Goal: Find specific page/section: Find specific page/section

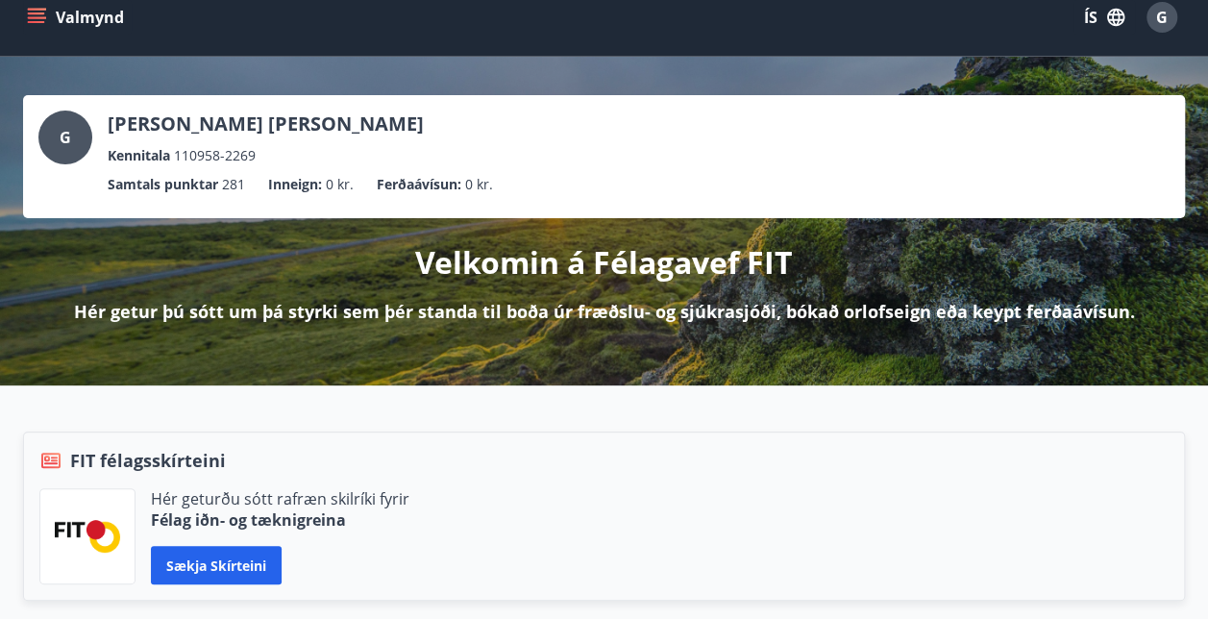
scroll to position [20, 0]
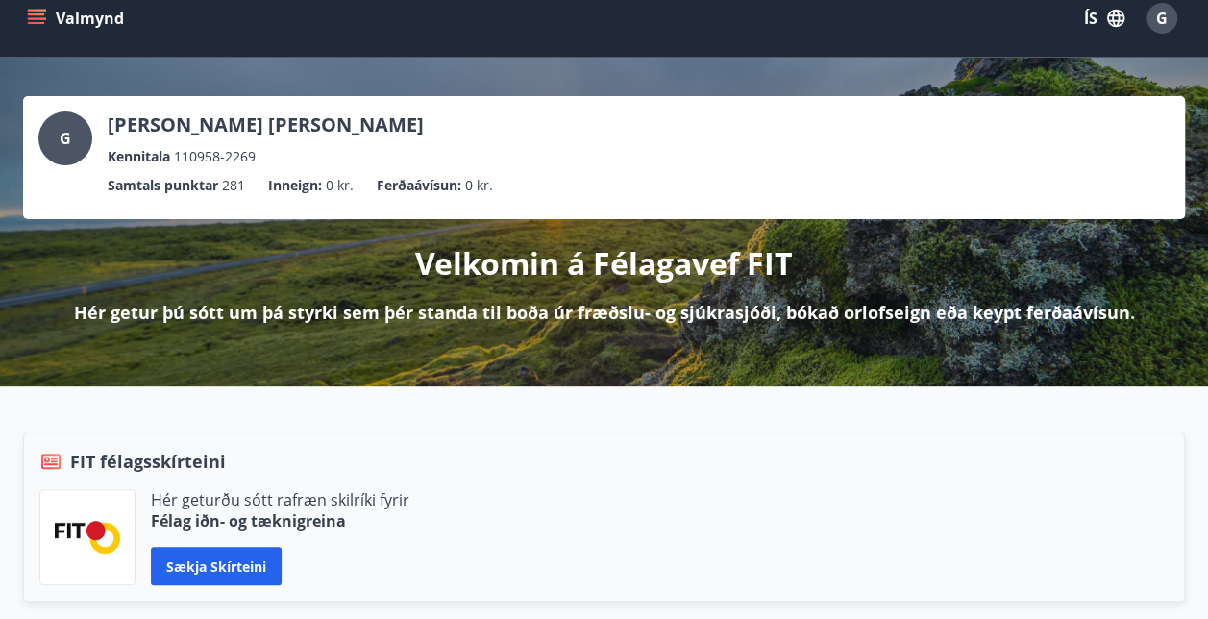
click at [37, 9] on icon "menu" at bounding box center [36, 18] width 19 height 19
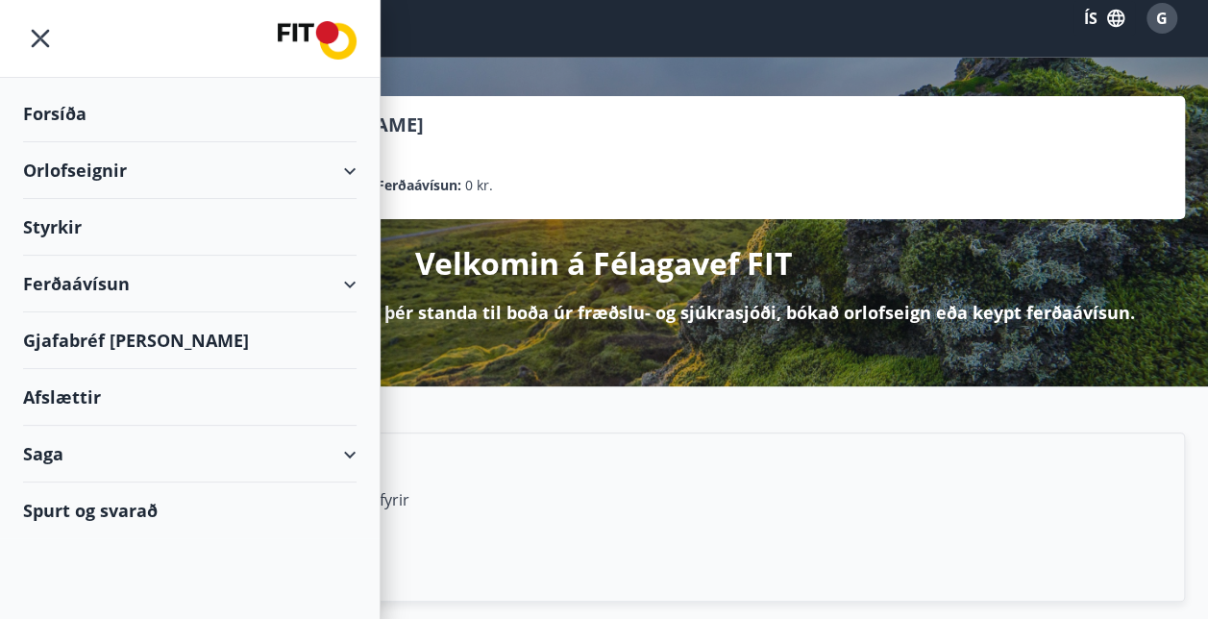
click at [96, 442] on div "Saga" at bounding box center [190, 454] width 334 height 57
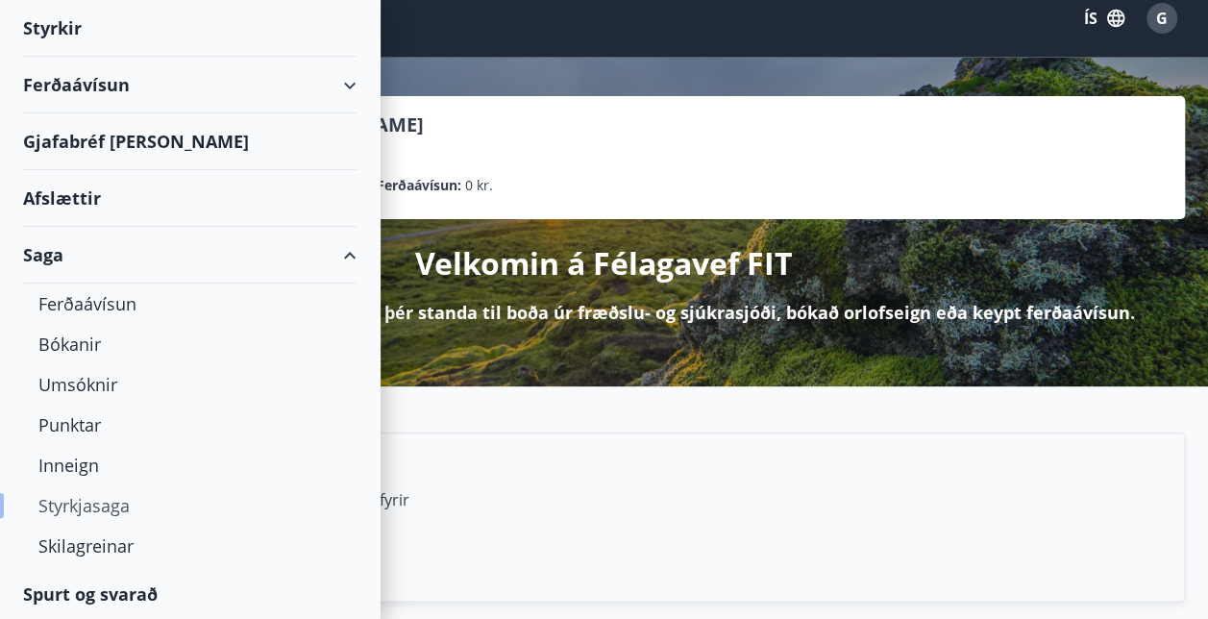
click at [95, 510] on div "Styrkjasaga" at bounding box center [189, 505] width 303 height 40
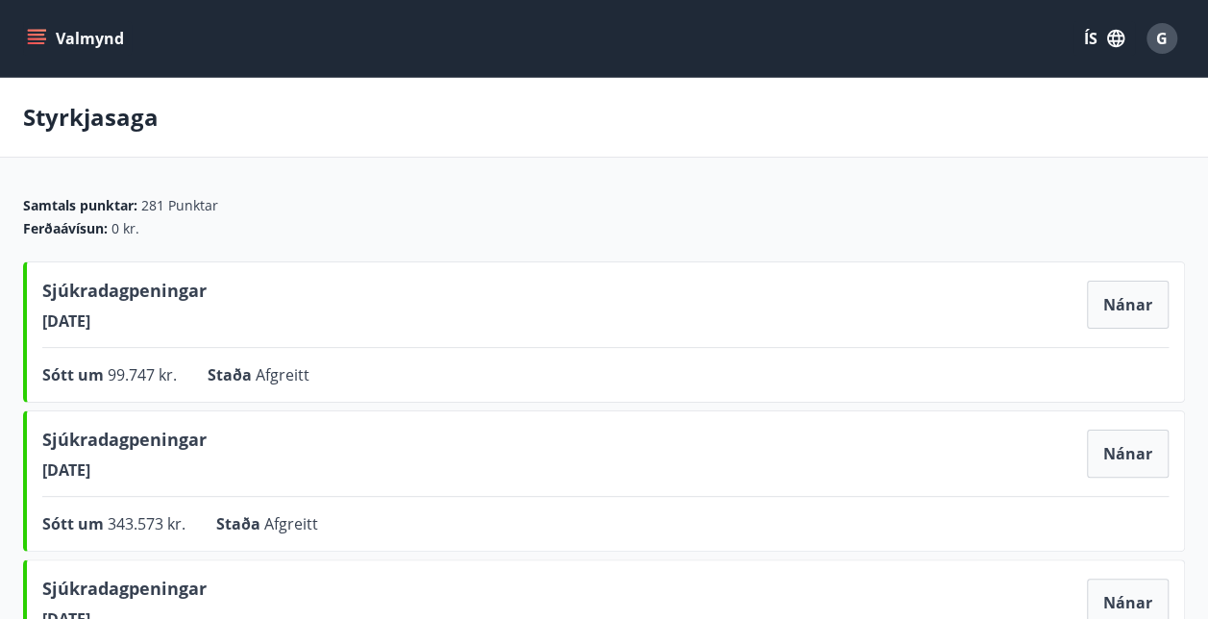
click at [29, 32] on icon "menu" at bounding box center [36, 38] width 19 height 19
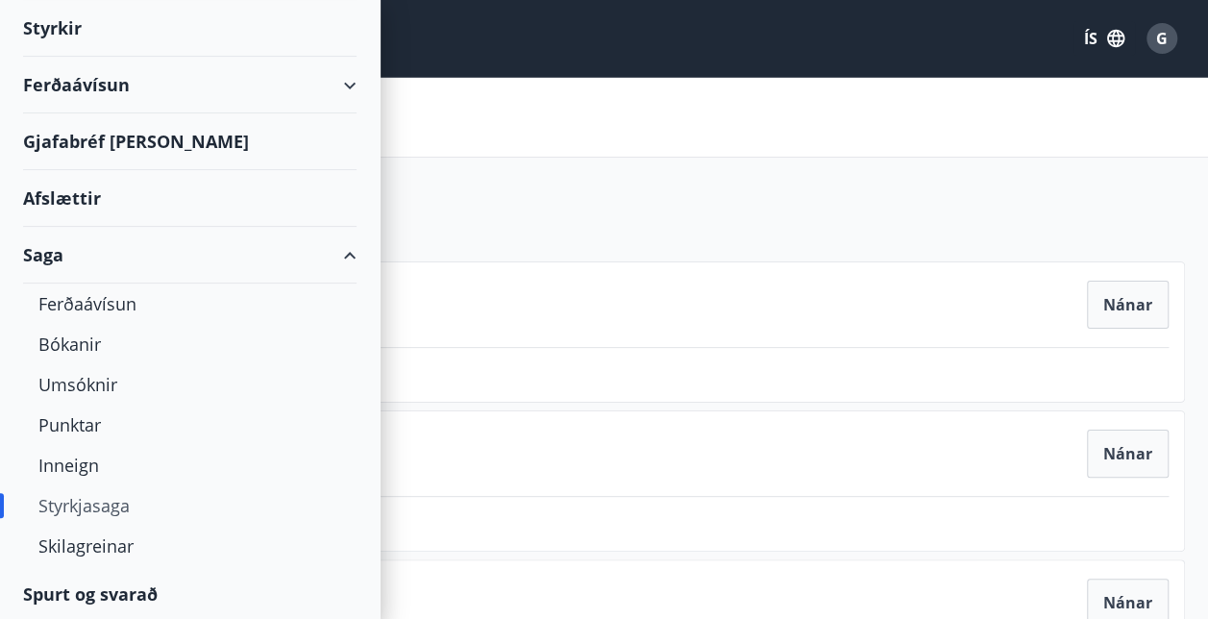
click at [117, 142] on div "Gjafabréf [PERSON_NAME]" at bounding box center [190, 141] width 334 height 57
click at [81, 85] on div "Ferðaávísun" at bounding box center [190, 85] width 334 height 57
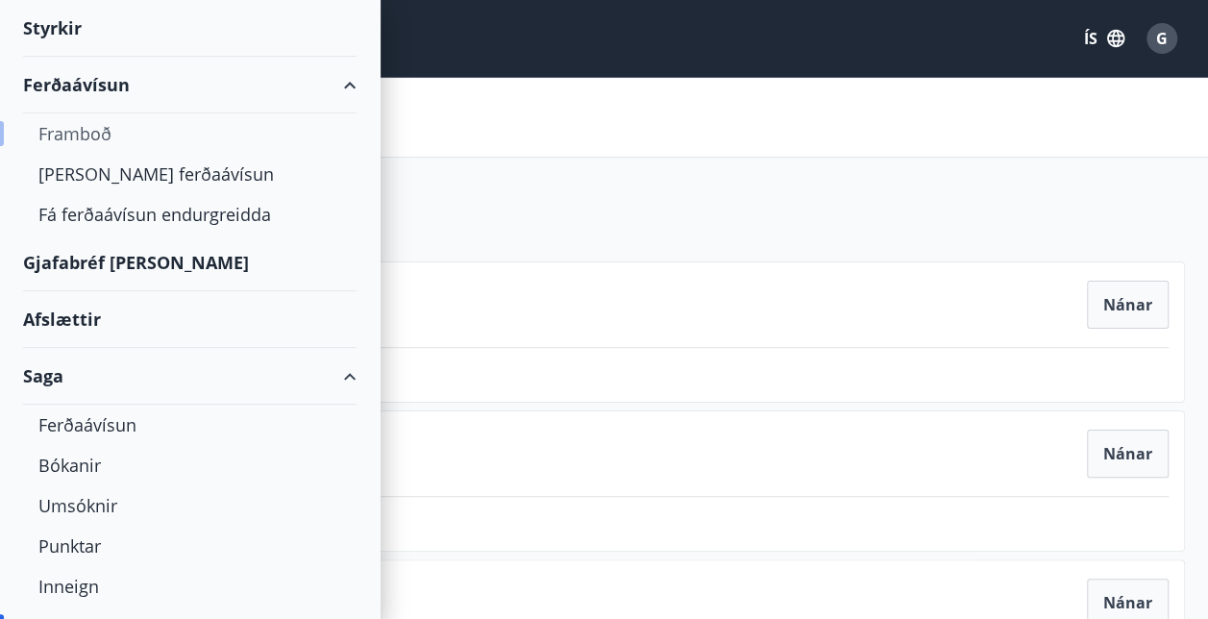
click at [79, 121] on div "Framboð" at bounding box center [189, 133] width 303 height 40
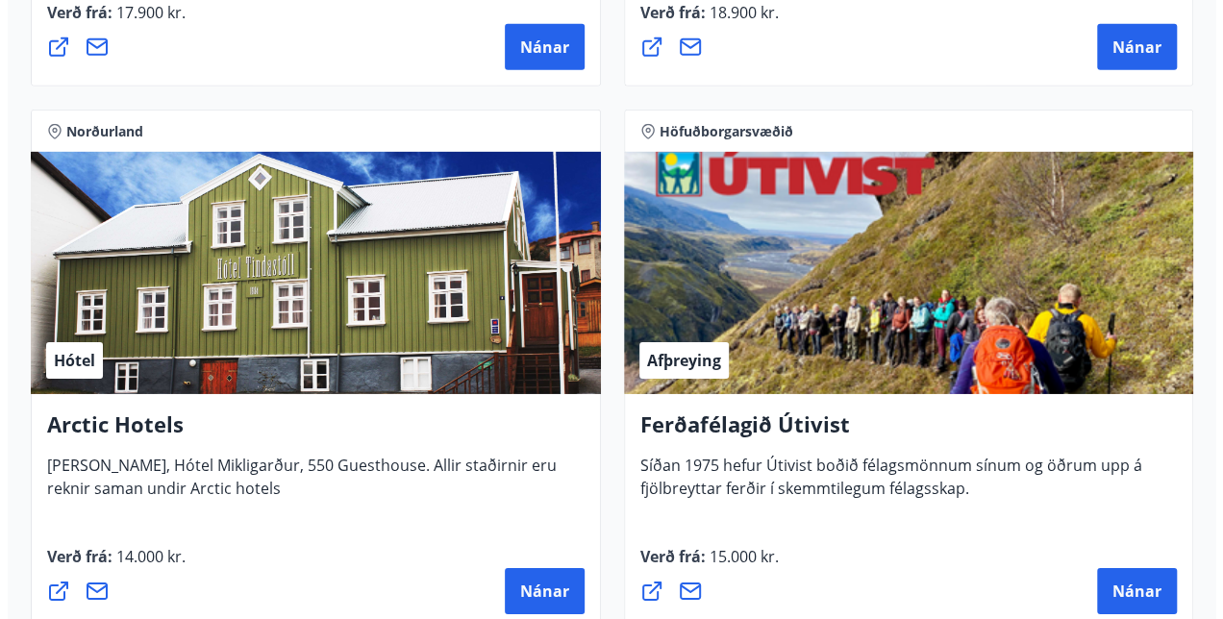
scroll to position [3332, 0]
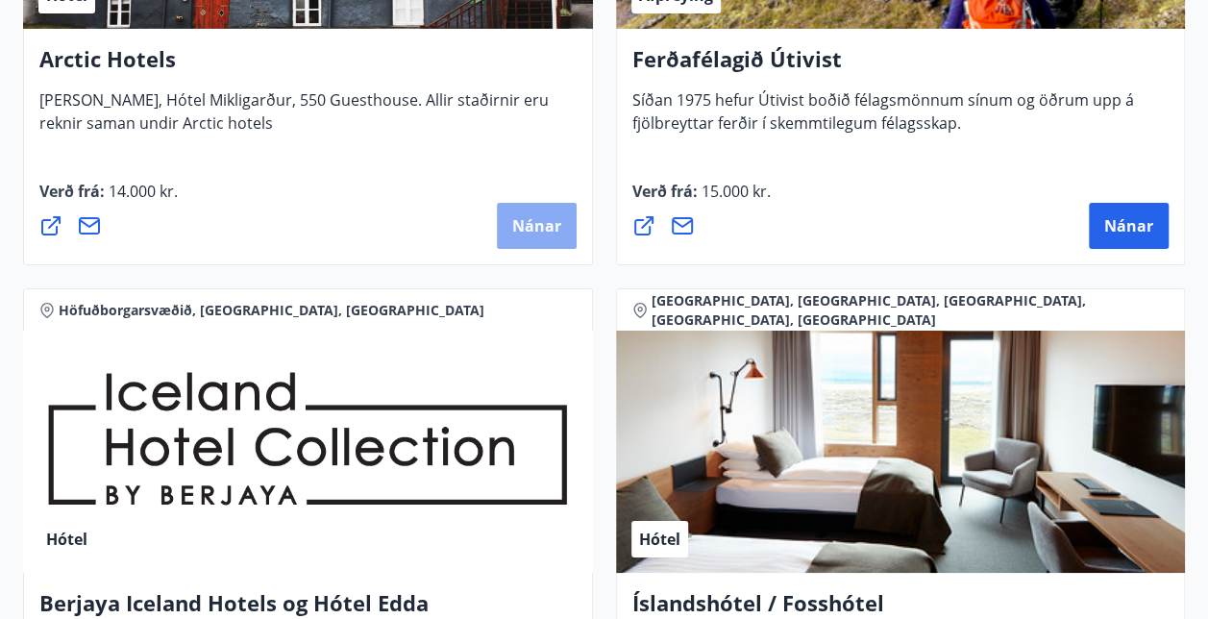
click at [542, 240] on button "Nánar" at bounding box center [537, 226] width 80 height 46
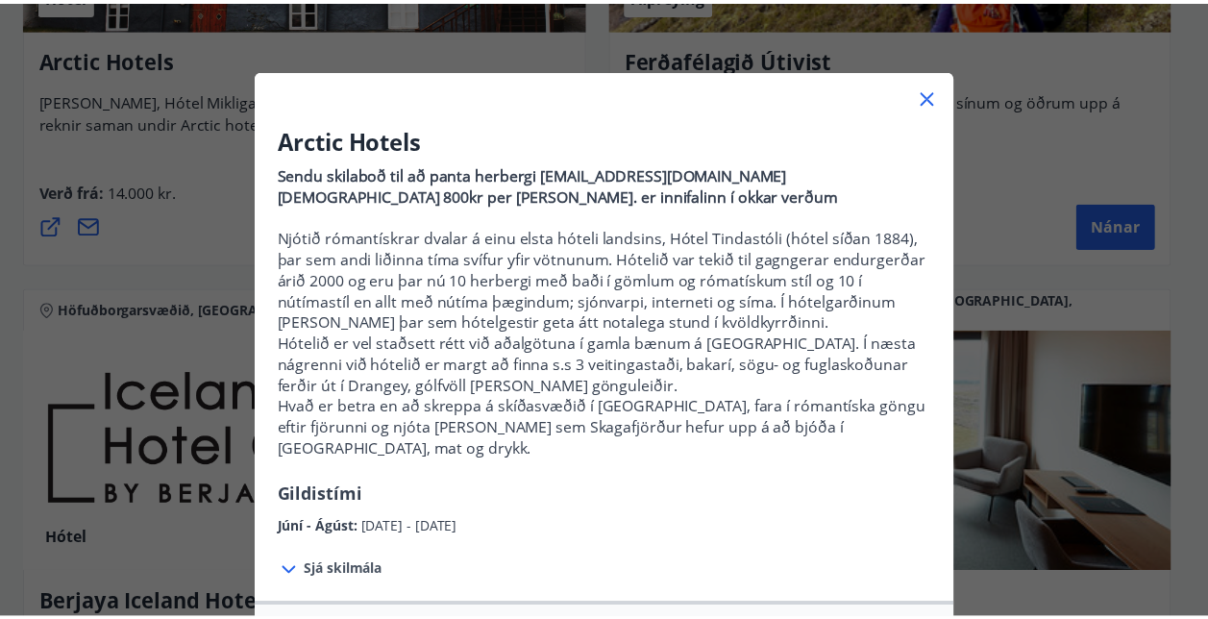
scroll to position [0, 0]
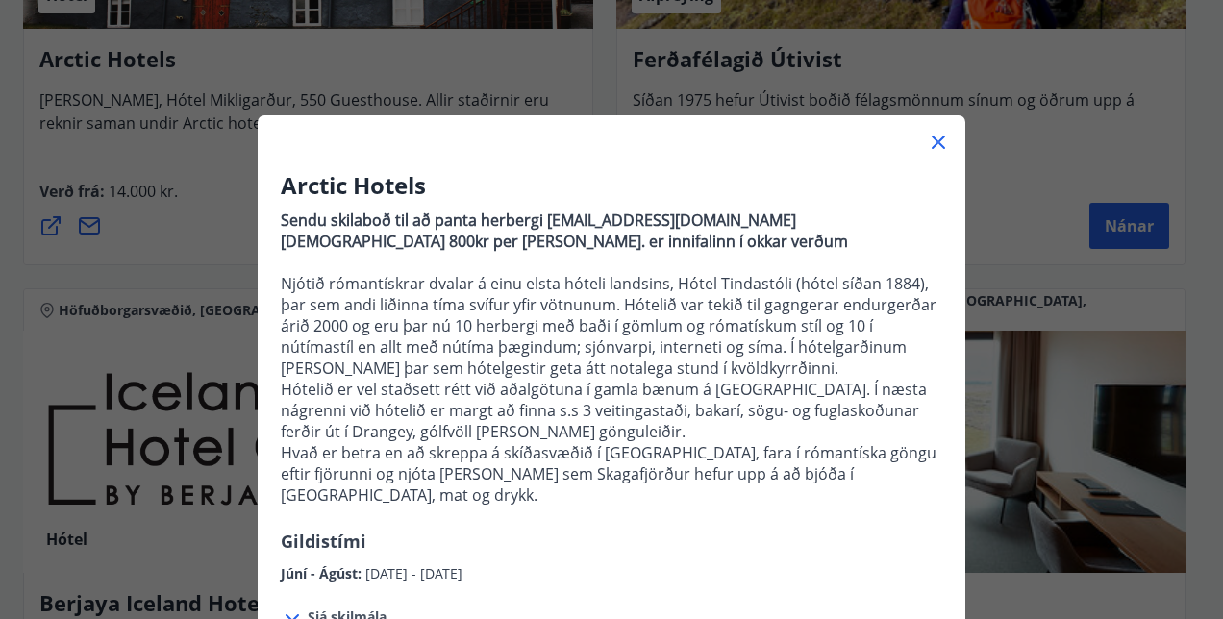
click at [934, 142] on icon at bounding box center [938, 142] width 23 height 23
